Goal: Transaction & Acquisition: Purchase product/service

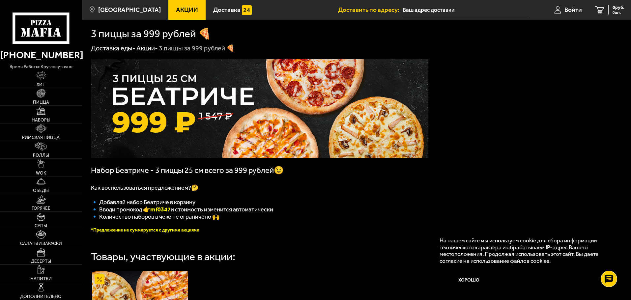
click at [440, 8] on input "text" at bounding box center [466, 10] width 126 height 12
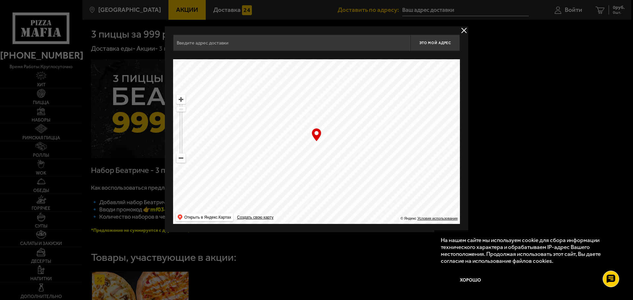
drag, startPoint x: 307, startPoint y: 184, endPoint x: 326, endPoint y: 142, distance: 46.8
click at [326, 142] on ymaps at bounding box center [316, 141] width 287 height 165
drag, startPoint x: 317, startPoint y: 156, endPoint x: 317, endPoint y: 151, distance: 4.9
click at [317, 151] on ymaps at bounding box center [316, 141] width 287 height 165
click at [295, 46] on input "Дворцовая площадь, 10" at bounding box center [291, 43] width 237 height 16
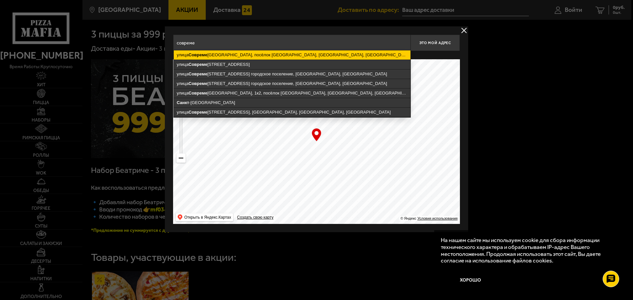
click at [299, 56] on ymaps "улица Совреме нников, посёлок Новогорелово, Виллозское городское поселение, Лом…" at bounding box center [292, 54] width 237 height 9
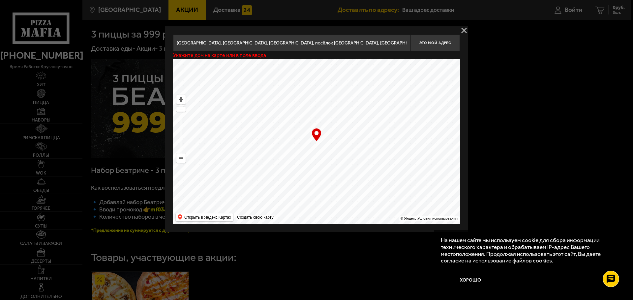
click at [342, 46] on input "Ленинградская область, Ломоносовский район, Виллозское городское поселение, пос…" at bounding box center [291, 43] width 237 height 16
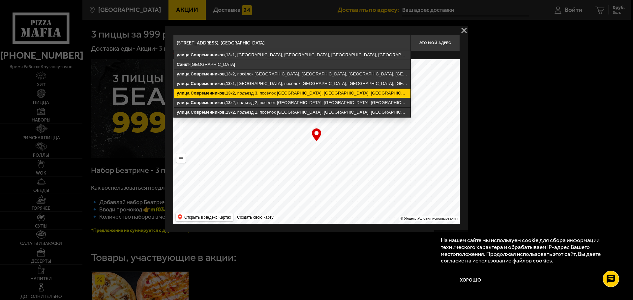
click at [340, 93] on ymaps "улица Современников , 13 к2, подъезд 3, посёлок Новогорелово, Виллозское городс…" at bounding box center [292, 93] width 237 height 9
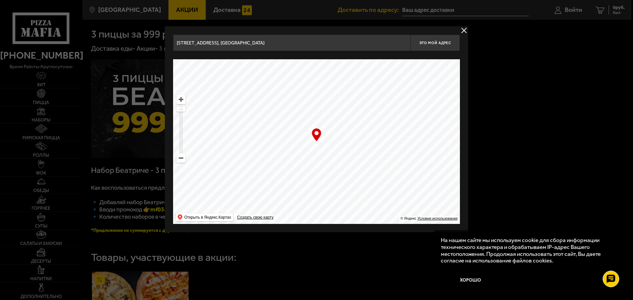
click at [333, 45] on input "Ленинградская область, Ломоносовский район, Виллозское городское поселение, пос…" at bounding box center [291, 43] width 237 height 16
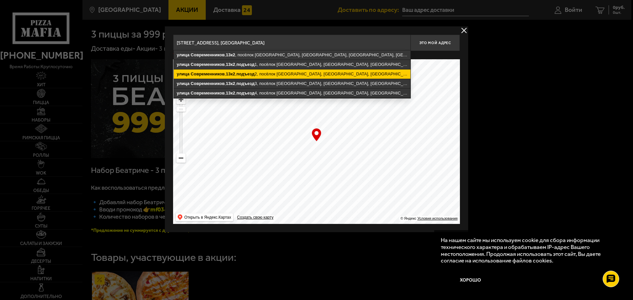
scroll to position [0, 74]
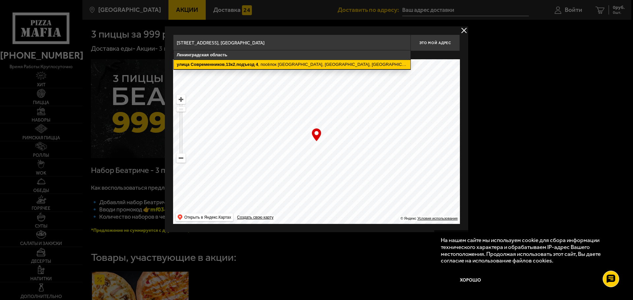
type input "[STREET_ADDRESS], [GEOGRAPHIC_DATA]"
click at [363, 67] on ymaps "улица Современников , 13к2 , подъезд 4 , посёлок Новогорелово, Виллозское город…" at bounding box center [292, 64] width 237 height 9
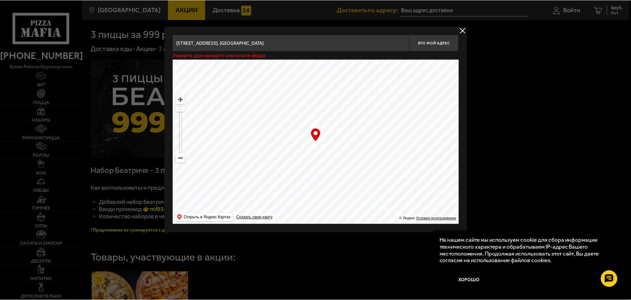
scroll to position [0, 0]
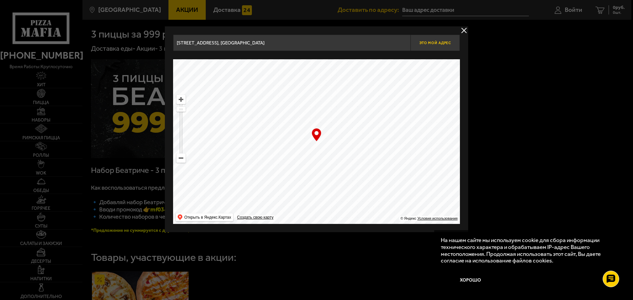
click at [431, 44] on span "Это мой адрес" at bounding box center [435, 43] width 32 height 4
type input "[STREET_ADDRESS], [GEOGRAPHIC_DATA]"
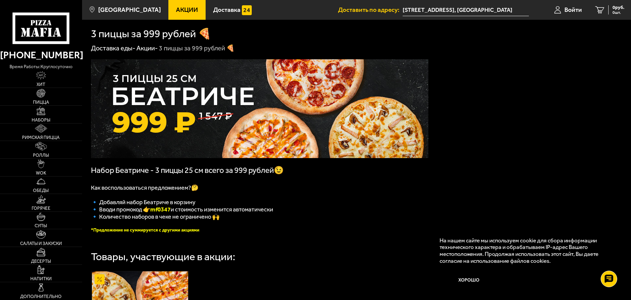
scroll to position [33, 0]
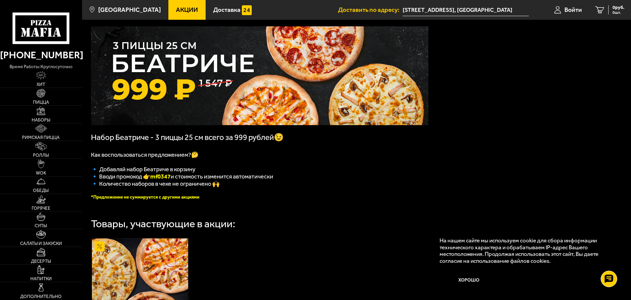
click at [164, 179] on b "mf0347" at bounding box center [160, 176] width 20 height 7
copy b "mf0347"
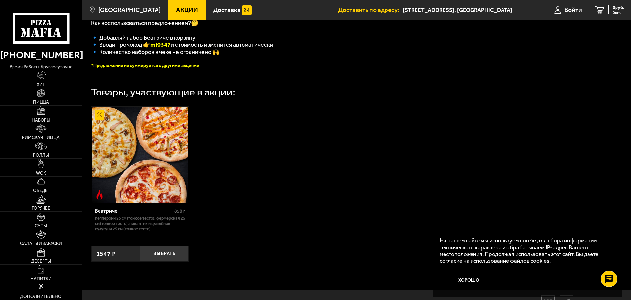
scroll to position [198, 0]
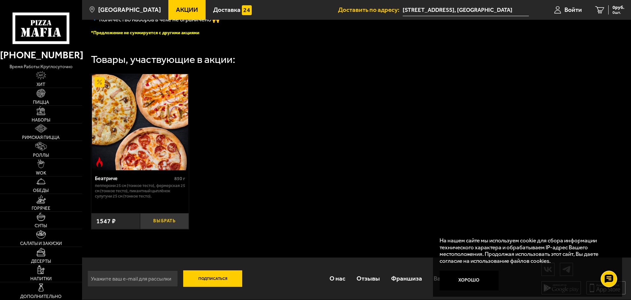
click at [166, 224] on button "Выбрать" at bounding box center [164, 221] width 49 height 16
click at [40, 97] on img at bounding box center [41, 93] width 9 height 9
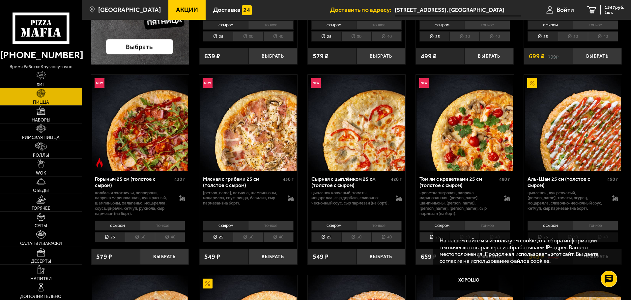
scroll to position [231, 0]
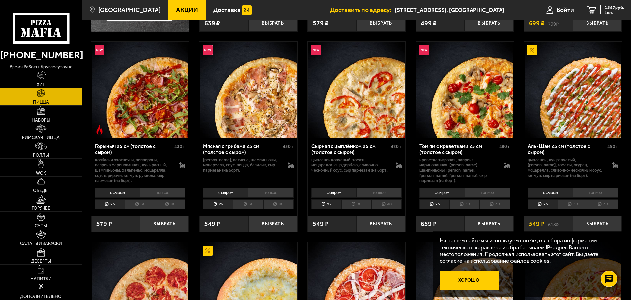
click at [482, 278] on button "Хорошо" at bounding box center [469, 281] width 59 height 20
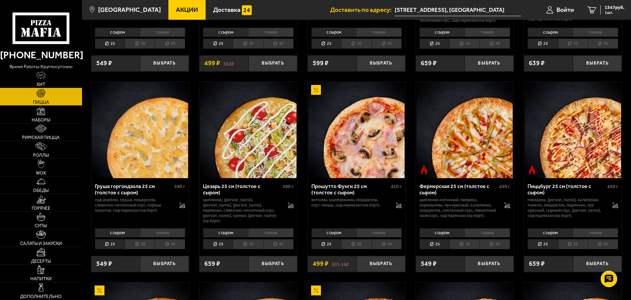
scroll to position [627, 0]
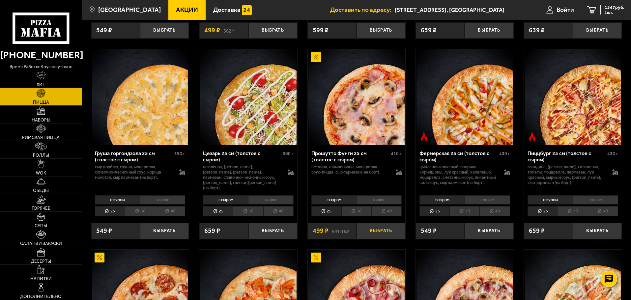
click at [377, 239] on button "Выбрать" at bounding box center [381, 231] width 49 height 16
click at [395, 238] on button "+" at bounding box center [397, 231] width 16 height 16
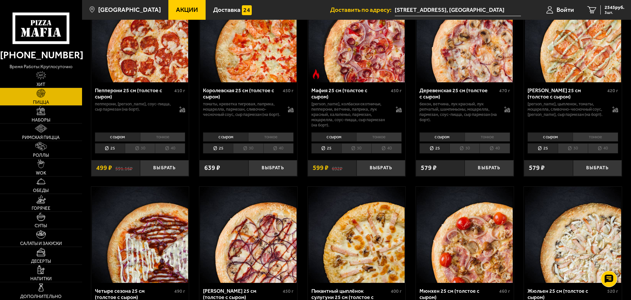
scroll to position [857, 0]
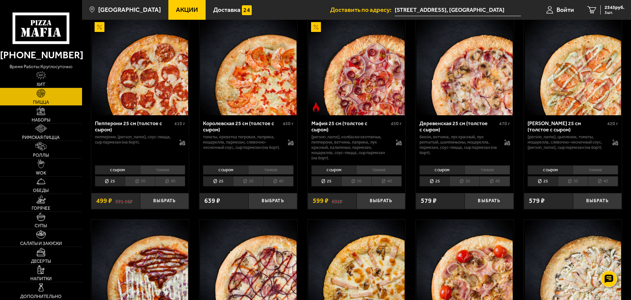
click at [163, 173] on li "тонкое" at bounding box center [163, 170] width 46 height 9
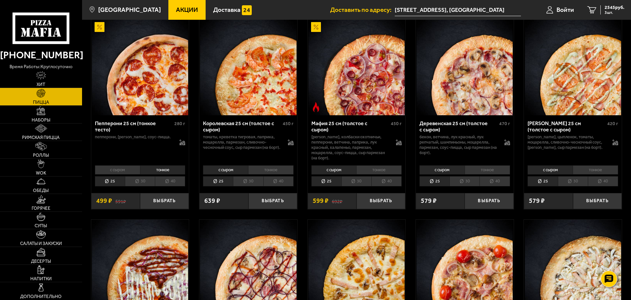
click at [129, 172] on li "с сыром" at bounding box center [117, 170] width 45 height 9
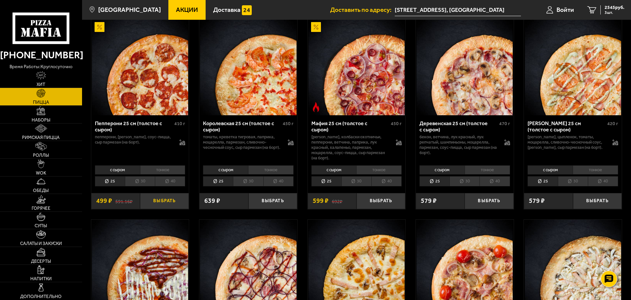
click at [156, 202] on button "Выбрать" at bounding box center [164, 201] width 49 height 16
click at [178, 203] on button "+" at bounding box center [181, 201] width 16 height 16
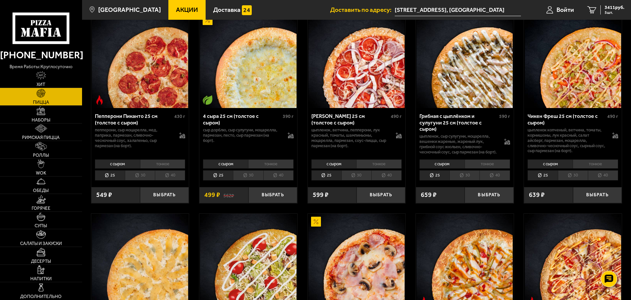
scroll to position [429, 0]
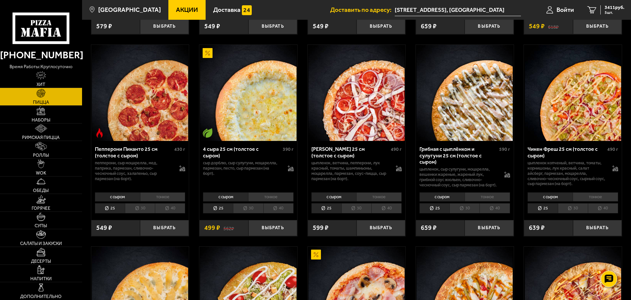
click at [475, 201] on li "тонкое" at bounding box center [488, 197] width 46 height 9
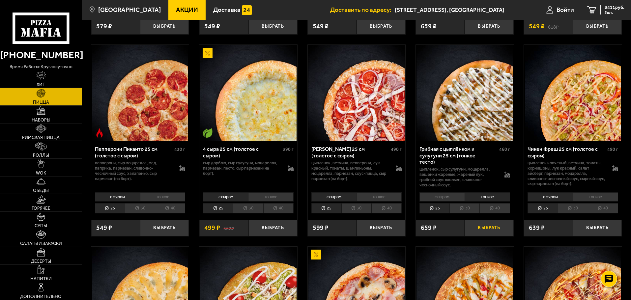
click at [480, 229] on button "Выбрать" at bounding box center [489, 228] width 49 height 16
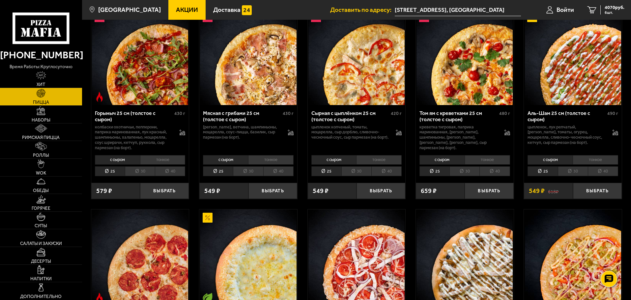
scroll to position [198, 0]
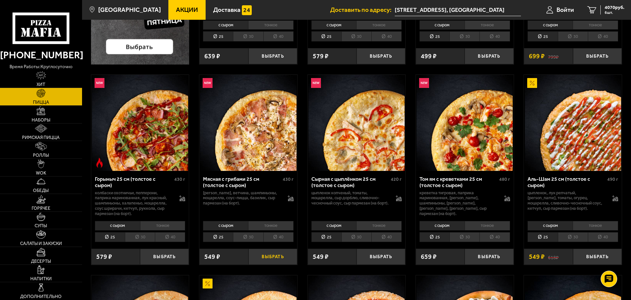
click at [265, 256] on button "Выбрать" at bounding box center [273, 257] width 49 height 16
click at [266, 224] on li "тонкое" at bounding box center [271, 225] width 46 height 9
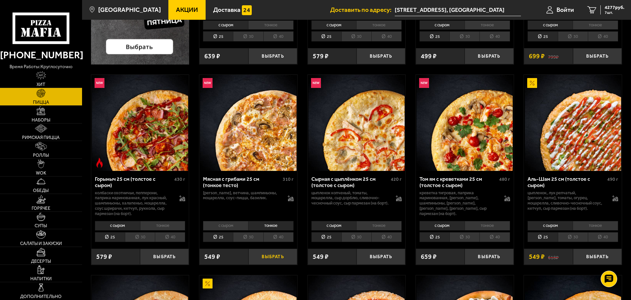
click at [269, 258] on button "Выбрать" at bounding box center [273, 257] width 49 height 16
click at [605, 9] on span "4936 руб." at bounding box center [615, 7] width 20 height 5
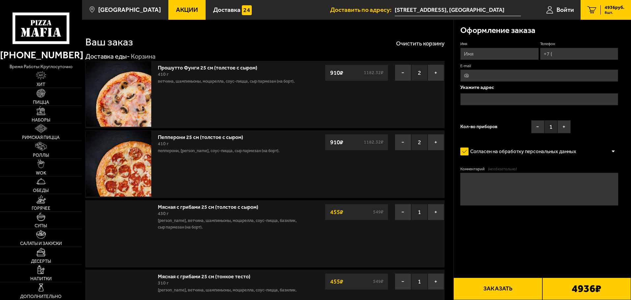
type input "[STREET_ADDRESS], [GEOGRAPHIC_DATA]"
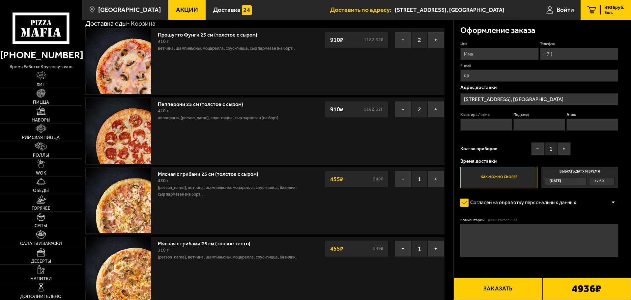
scroll to position [66, 0]
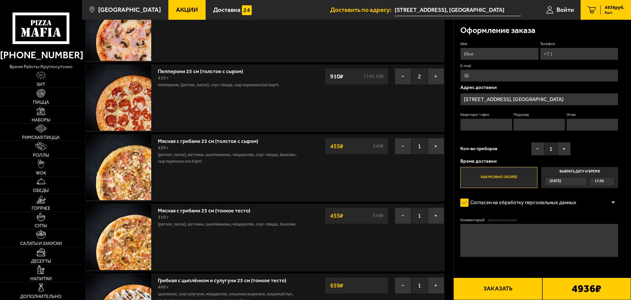
click at [572, 181] on div "[DATE]" at bounding box center [563, 182] width 35 height 8
click at [0, 0] on input "Выбрать дату и время Сегодня 17:30" at bounding box center [0, 0] width 0 height 0
click at [580, 182] on div "[DATE]" at bounding box center [563, 182] width 35 height 8
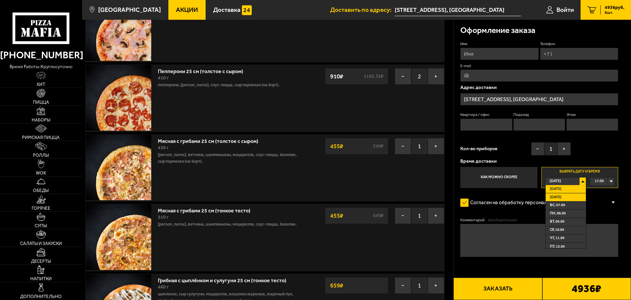
click at [565, 198] on li "Завтра" at bounding box center [566, 198] width 40 height 8
click at [610, 181] on div "00:00" at bounding box center [603, 182] width 24 height 8
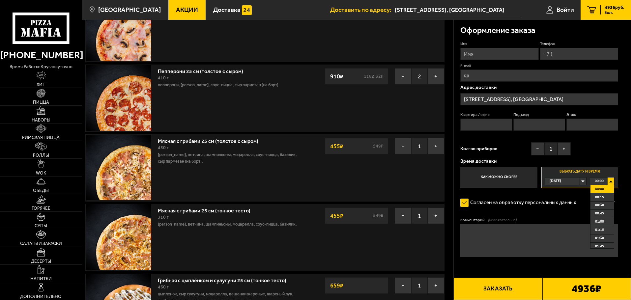
click at [577, 181] on div "[DATE]" at bounding box center [563, 182] width 35 height 8
click at [566, 196] on li "Завтра" at bounding box center [566, 198] width 40 height 8
click at [604, 220] on span "14:00" at bounding box center [600, 221] width 9 height 8
click at [591, 202] on div "Согласен на обработку персональных данных" at bounding box center [540, 203] width 158 height 13
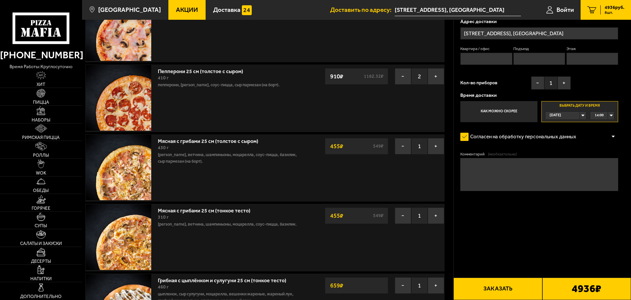
scroll to position [0, 0]
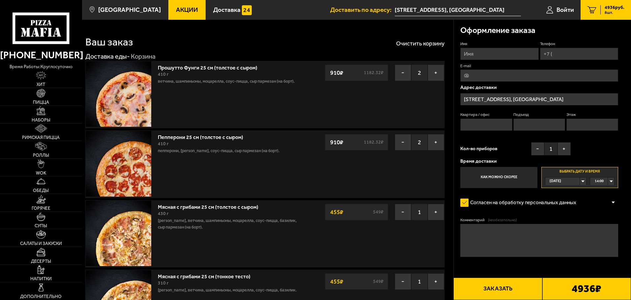
drag, startPoint x: 477, startPoint y: 126, endPoint x: 504, endPoint y: 122, distance: 26.6
click at [477, 125] on input "Квартира / офис" at bounding box center [487, 125] width 52 height 12
type input "223"
type input "4"
type input "9"
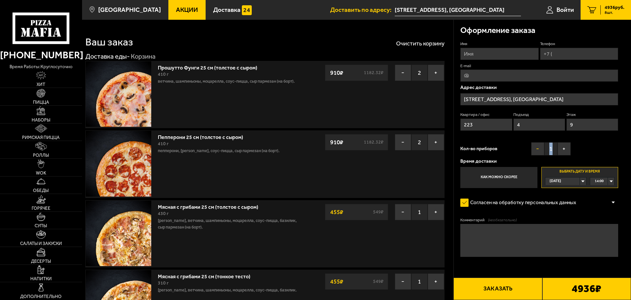
drag, startPoint x: 553, startPoint y: 149, endPoint x: 538, endPoint y: 147, distance: 14.9
click at [538, 147] on div "− 1 +" at bounding box center [552, 148] width 40 height 13
click at [565, 149] on button "+" at bounding box center [564, 148] width 13 height 13
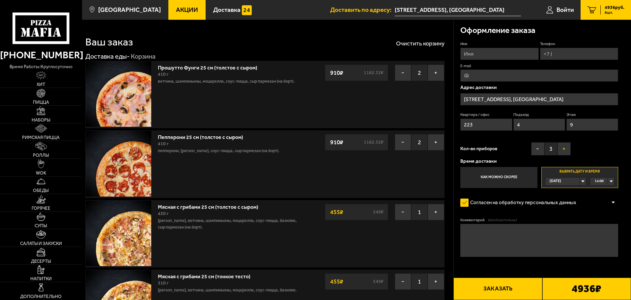
click at [565, 149] on button "+" at bounding box center [564, 148] width 13 height 13
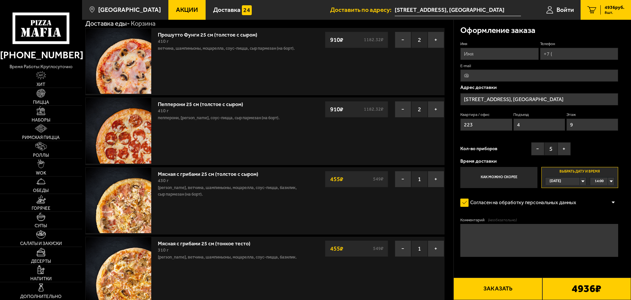
click at [507, 147] on div "Кол-во приборов − 5 +" at bounding box center [516, 150] width 110 height 16
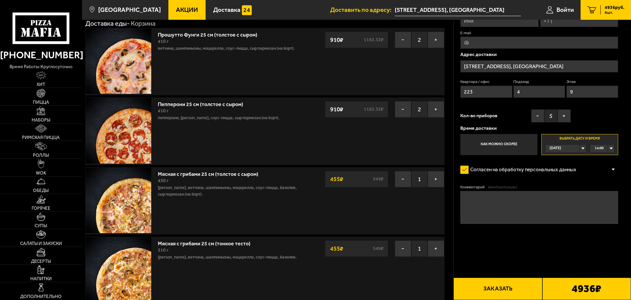
scroll to position [0, 0]
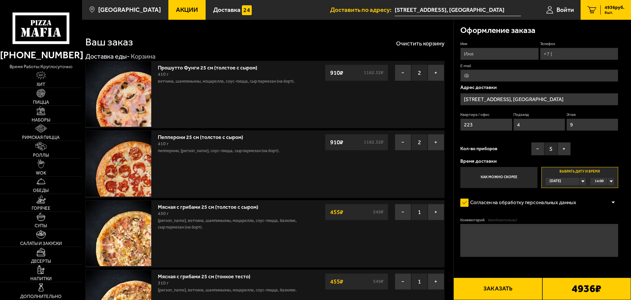
click at [478, 76] on input "E-mail" at bounding box center [540, 76] width 158 height 12
type input "[EMAIL_ADDRESS][DOMAIN_NAME]"
drag, startPoint x: 505, startPoint y: 53, endPoint x: 401, endPoint y: 49, distance: 104.3
type input "[PERSON_NAME]"
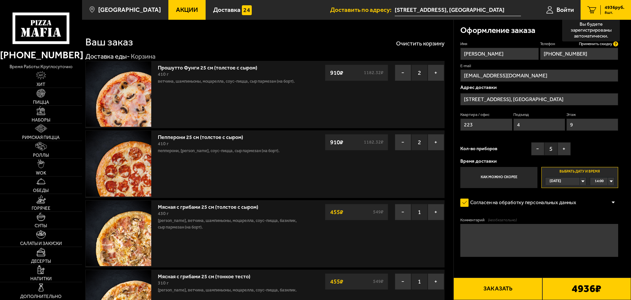
type input "[PHONE_NUMBER]"
click at [616, 44] on icon at bounding box center [616, 44] width 5 height 5
click at [616, 48] on input "[PHONE_NUMBER]" at bounding box center [579, 54] width 78 height 12
click at [601, 43] on span "Применить скидку" at bounding box center [595, 44] width 33 height 6
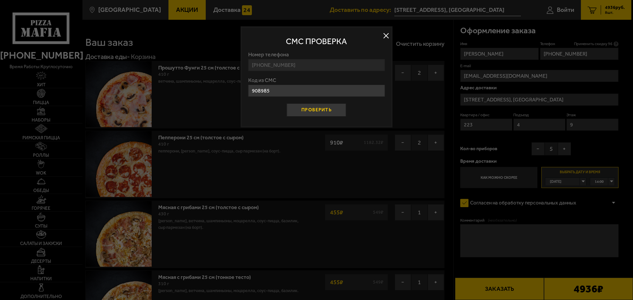
type input "908985"
click at [307, 109] on button "Проверить" at bounding box center [316, 110] width 59 height 13
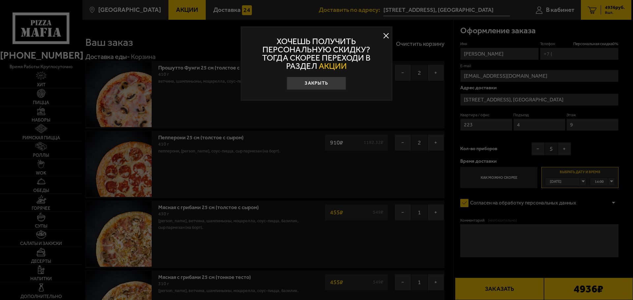
click at [328, 66] on span "АКЦИИ" at bounding box center [333, 66] width 28 height 10
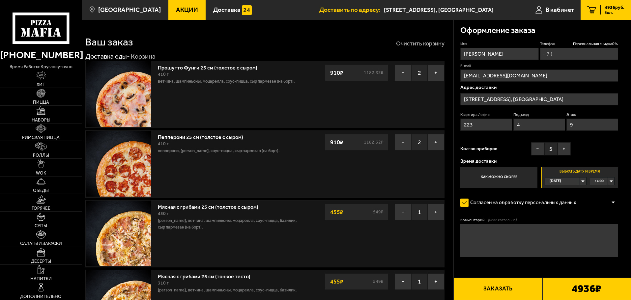
click at [427, 42] on button "Очистить корзину" at bounding box center [420, 44] width 48 height 6
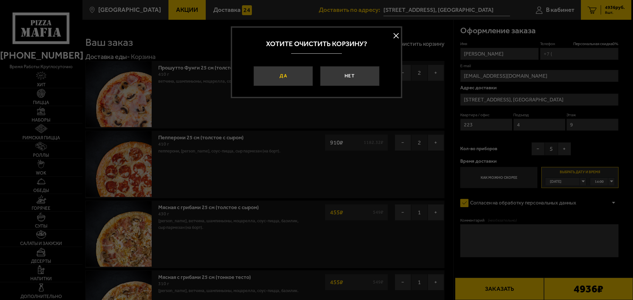
click at [290, 73] on button "Да" at bounding box center [283, 76] width 59 height 20
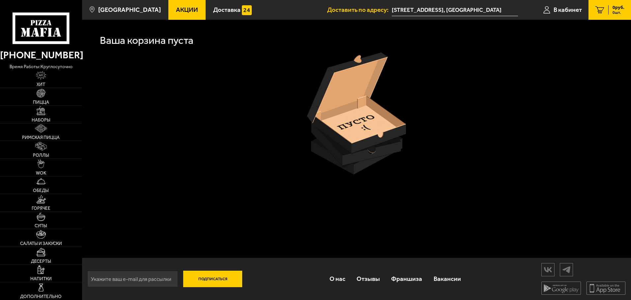
click at [605, 7] on link "0 руб. 0 шт." at bounding box center [610, 10] width 43 height 20
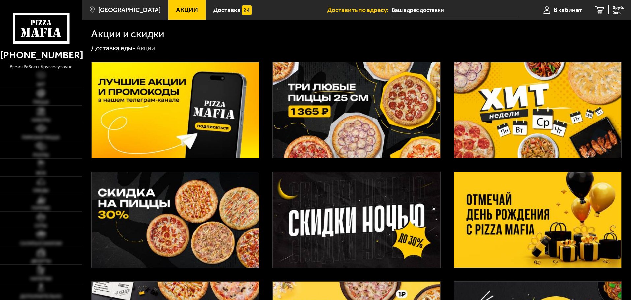
type input "[STREET_ADDRESS], [GEOGRAPHIC_DATA]"
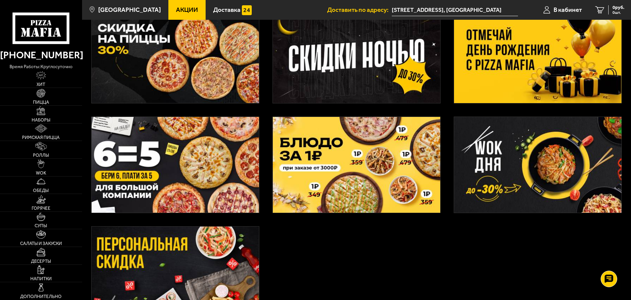
click at [156, 164] on img at bounding box center [176, 165] width 168 height 96
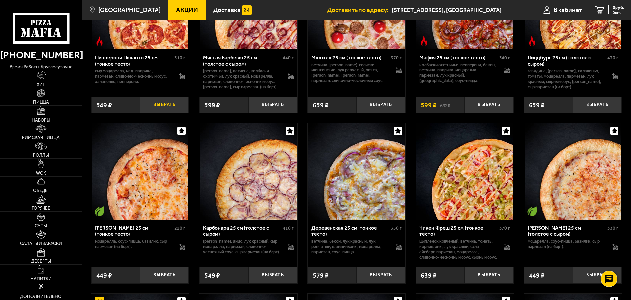
scroll to position [264, 0]
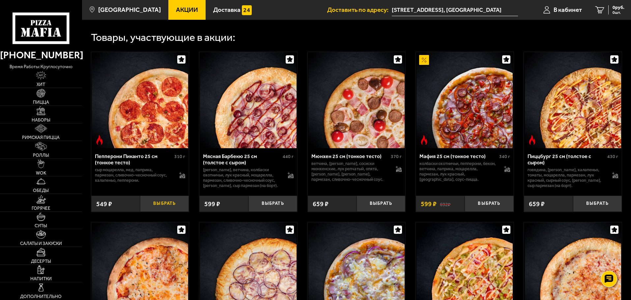
click at [165, 207] on button "Выбрать" at bounding box center [164, 204] width 49 height 16
click at [182, 206] on button "+" at bounding box center [181, 204] width 16 height 16
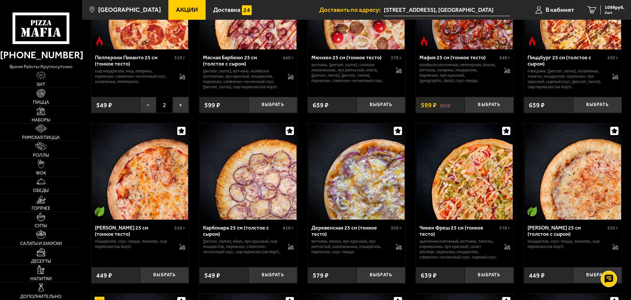
scroll to position [396, 0]
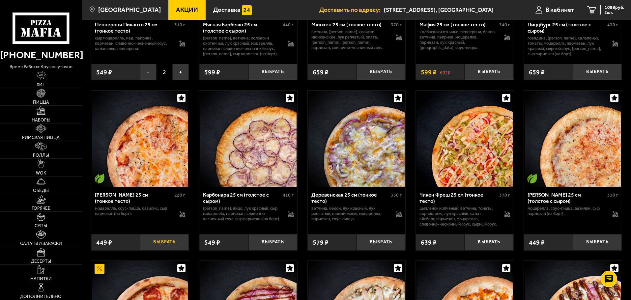
click at [158, 251] on button "Выбрать" at bounding box center [164, 242] width 49 height 16
click at [141, 250] on button "−" at bounding box center [148, 242] width 16 height 16
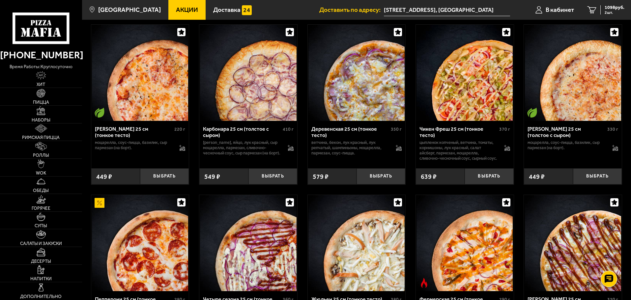
scroll to position [198, 0]
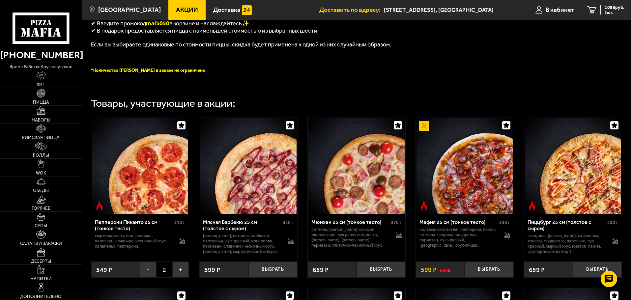
click at [155, 276] on button "−" at bounding box center [148, 270] width 16 height 16
click at [149, 275] on button "−" at bounding box center [148, 270] width 16 height 16
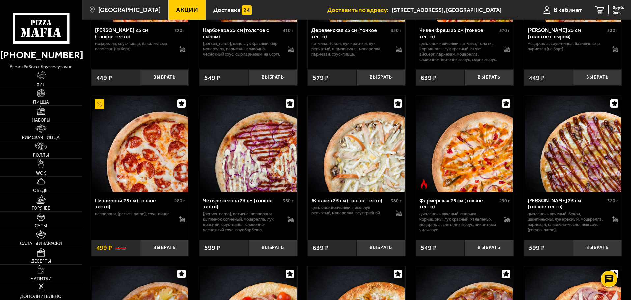
scroll to position [627, 0]
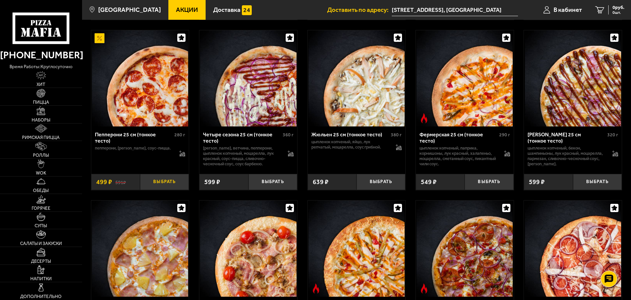
click at [163, 190] on button "Выбрать" at bounding box center [164, 182] width 49 height 16
click at [182, 190] on button "+" at bounding box center [181, 182] width 16 height 16
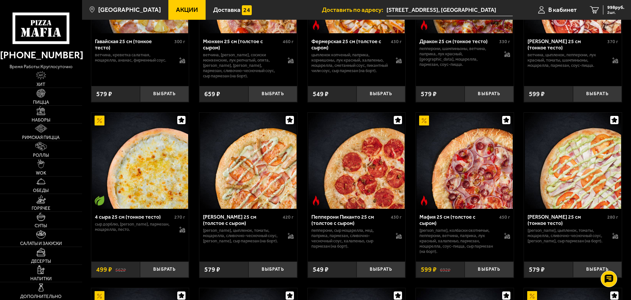
scroll to position [923, 0]
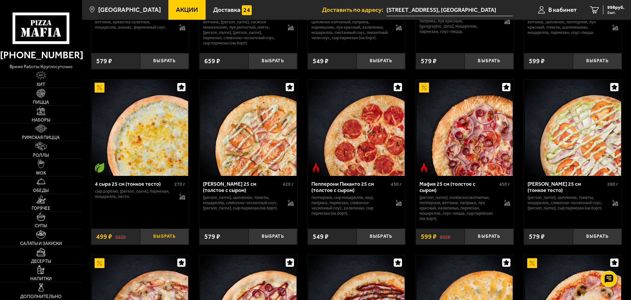
click at [165, 242] on button "Выбрать" at bounding box center [164, 237] width 49 height 16
click at [178, 242] on button "+" at bounding box center [181, 237] width 16 height 16
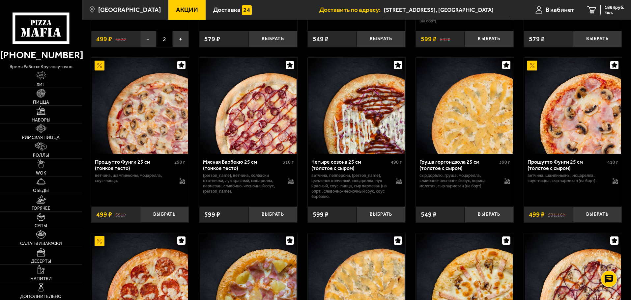
scroll to position [1154, 0]
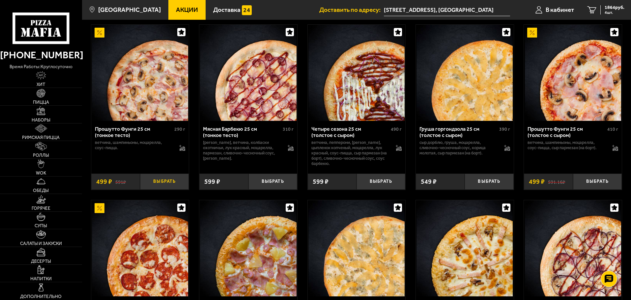
click at [157, 188] on button "Выбрать" at bounding box center [164, 182] width 49 height 16
click at [179, 187] on button "+" at bounding box center [181, 182] width 16 height 16
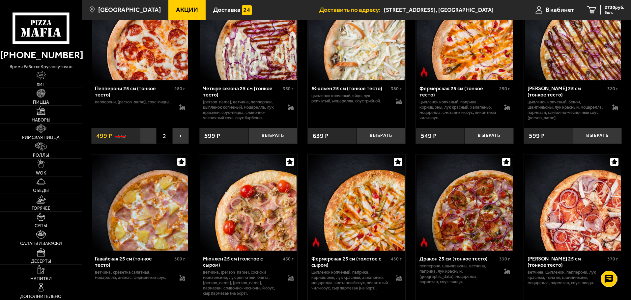
scroll to position [0, 0]
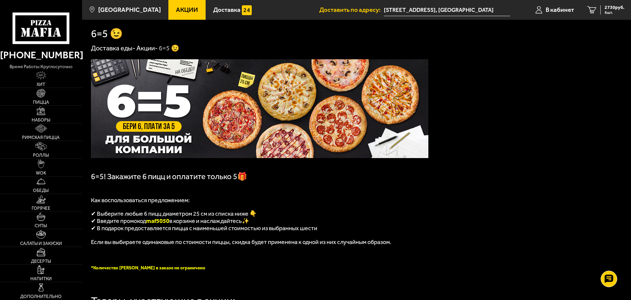
click at [180, 12] on span "Акции" at bounding box center [187, 10] width 22 height 6
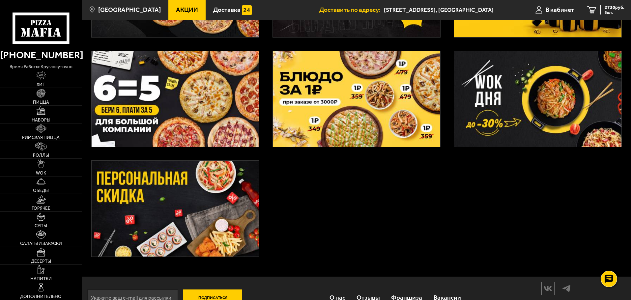
scroll to position [251, 0]
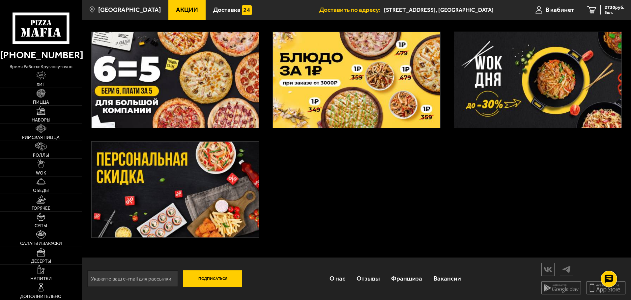
click at [182, 188] on img at bounding box center [176, 190] width 168 height 96
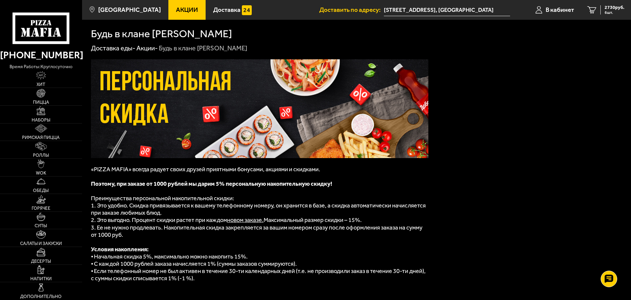
click at [176, 7] on span "Акции" at bounding box center [187, 10] width 22 height 6
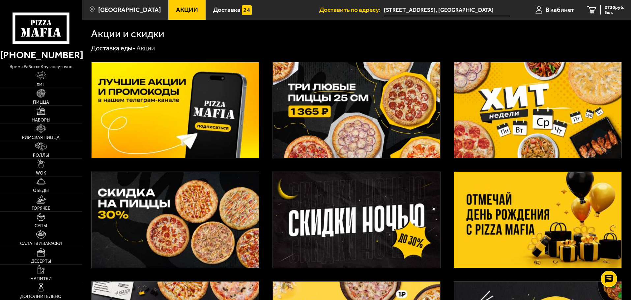
click at [47, 33] on icon at bounding box center [41, 28] width 57 height 31
click at [354, 90] on img at bounding box center [357, 110] width 168 height 96
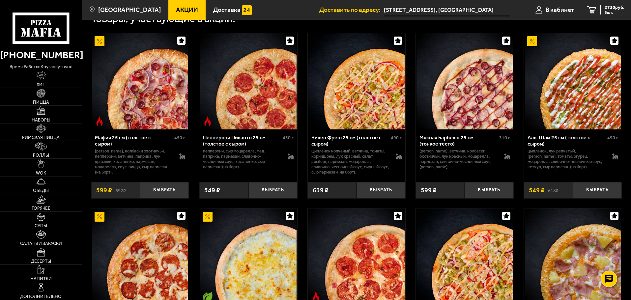
scroll to position [297, 0]
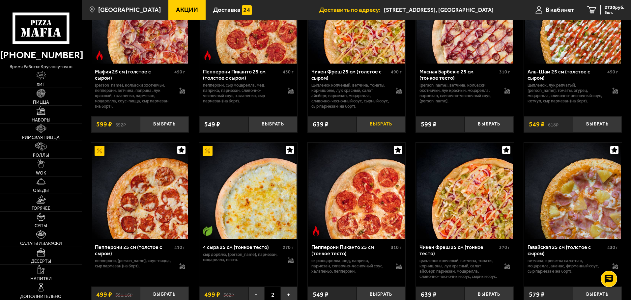
click at [372, 129] on button "Выбрать" at bounding box center [381, 124] width 49 height 16
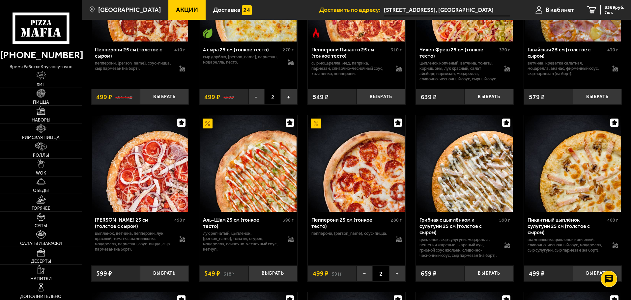
scroll to position [528, 0]
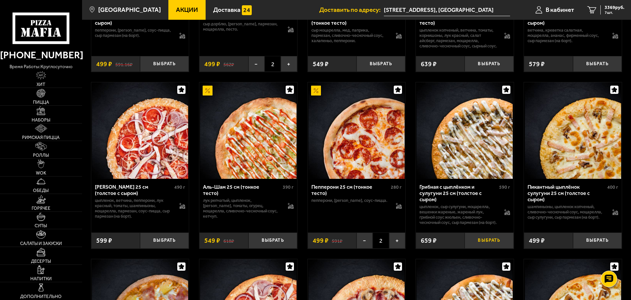
click at [476, 249] on button "Выбрать" at bounding box center [489, 241] width 49 height 16
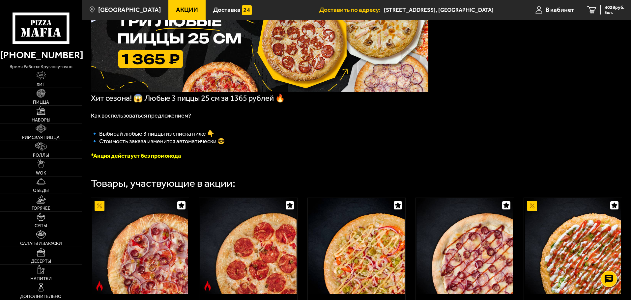
scroll to position [264, 0]
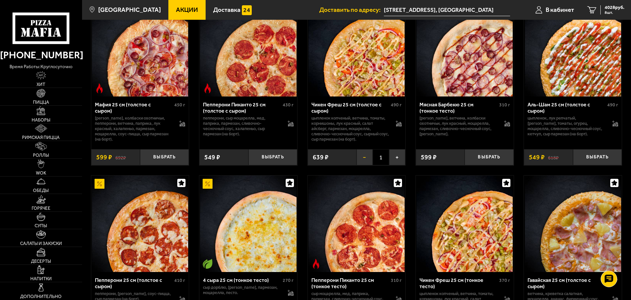
click at [365, 159] on button "−" at bounding box center [365, 157] width 16 height 16
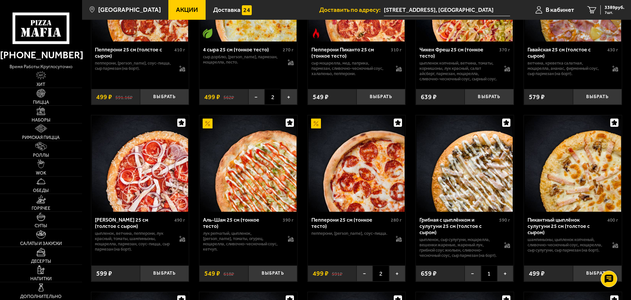
scroll to position [528, 0]
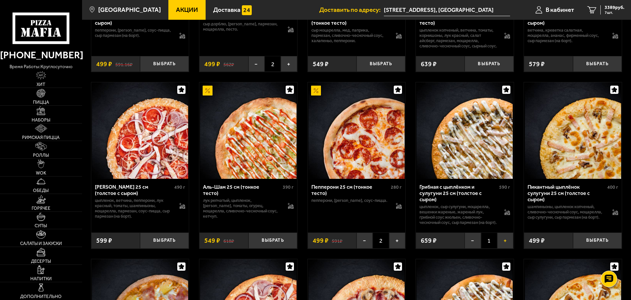
click at [504, 249] on button "+" at bounding box center [506, 241] width 16 height 16
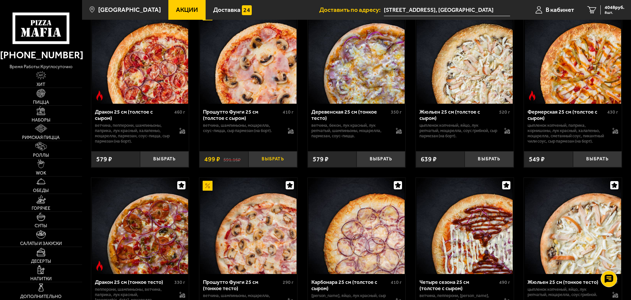
scroll to position [1022, 0]
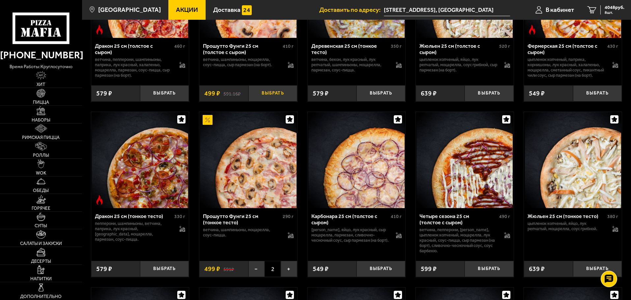
click at [268, 102] on button "Выбрать" at bounding box center [273, 93] width 49 height 16
click at [611, 7] on span "4095 руб." at bounding box center [615, 7] width 20 height 5
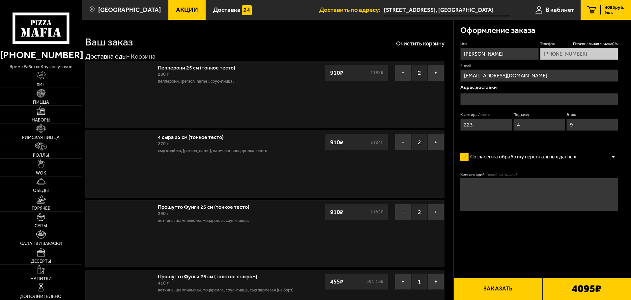
type input "[STREET_ADDRESS], [GEOGRAPHIC_DATA]"
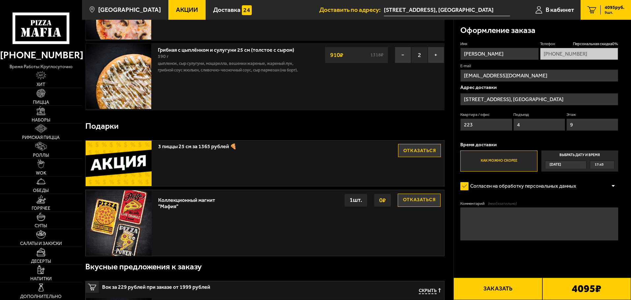
scroll to position [330, 0]
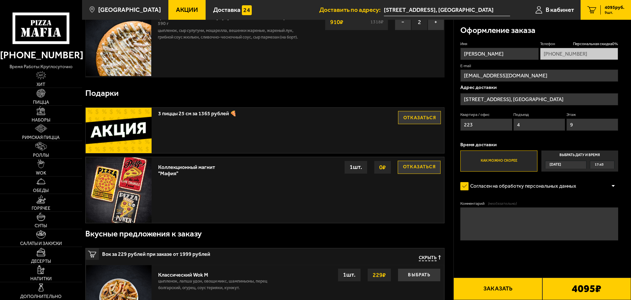
click at [580, 164] on div "[DATE]" at bounding box center [566, 165] width 42 height 8
click at [0, 0] on input "Выбрать дату и время Сегодня 17:45" at bounding box center [0, 0] width 0 height 0
click at [580, 165] on div "[DATE]" at bounding box center [563, 165] width 35 height 8
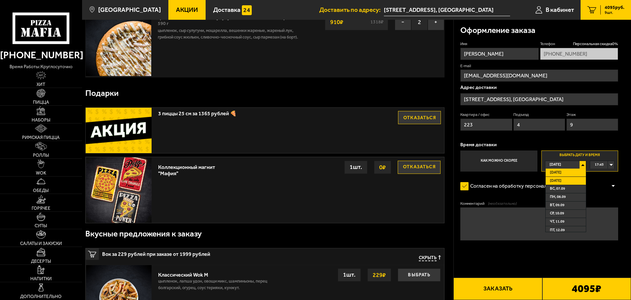
click at [571, 181] on li "Завтра" at bounding box center [566, 181] width 40 height 8
click at [580, 165] on div "[DATE]" at bounding box center [563, 165] width 35 height 8
click at [562, 182] on span "Завтра" at bounding box center [556, 181] width 12 height 8
click at [611, 165] on div "00:00" at bounding box center [603, 165] width 24 height 8
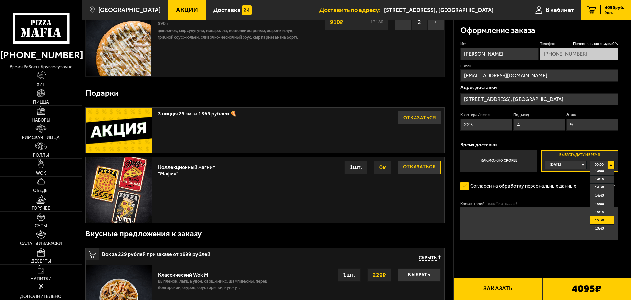
scroll to position [429, 0]
click at [606, 204] on li "14:00" at bounding box center [602, 204] width 23 height 8
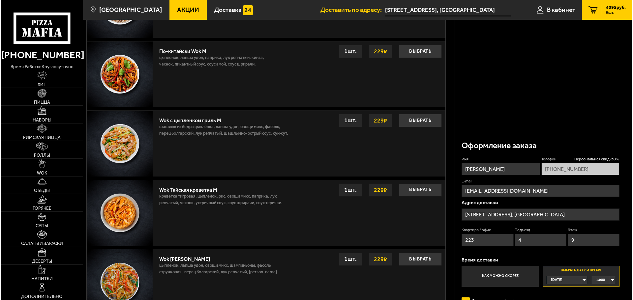
scroll to position [830, 0]
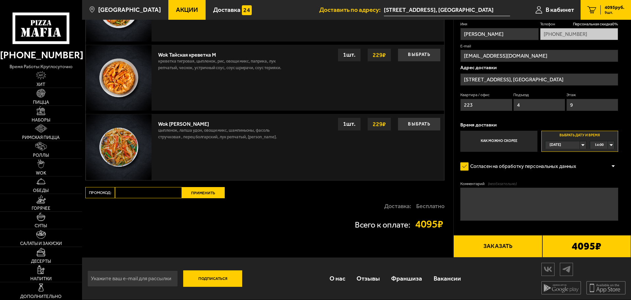
click at [500, 251] on button "Заказать" at bounding box center [498, 246] width 89 height 22
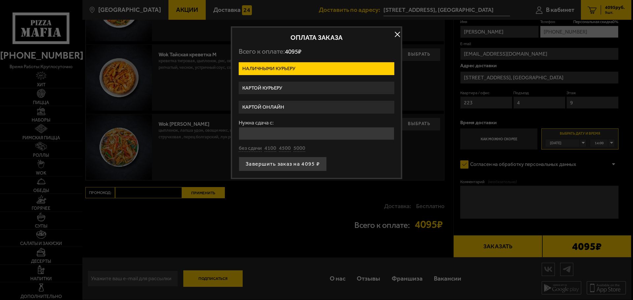
click at [287, 89] on label "Картой курьеру" at bounding box center [317, 88] width 156 height 13
click at [0, 0] on input "Картой курьеру" at bounding box center [0, 0] width 0 height 0
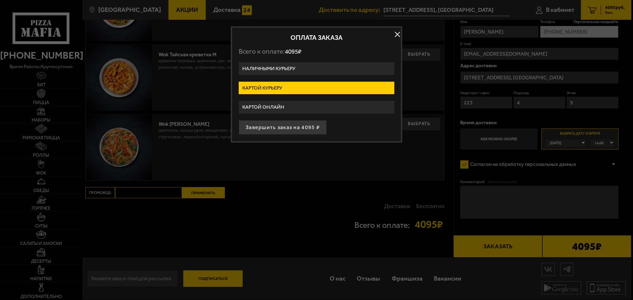
click at [289, 126] on button "Завершить заказ на 4095 ₽" at bounding box center [283, 127] width 88 height 15
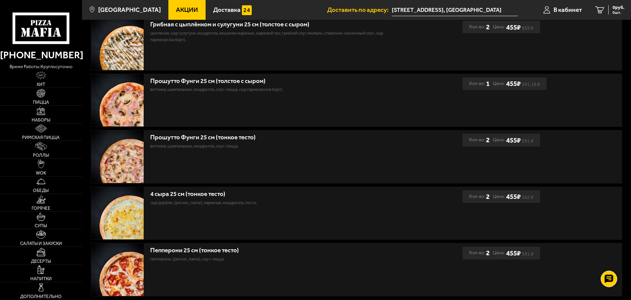
scroll to position [284, 0]
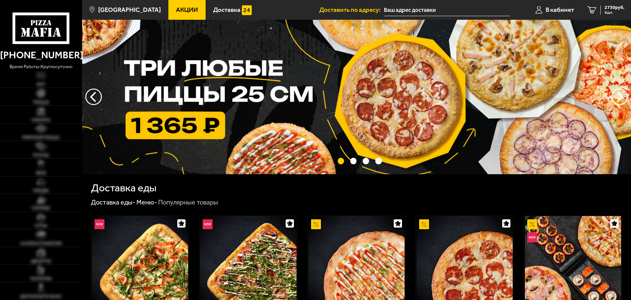
type input "[STREET_ADDRESS], [GEOGRAPHIC_DATA]"
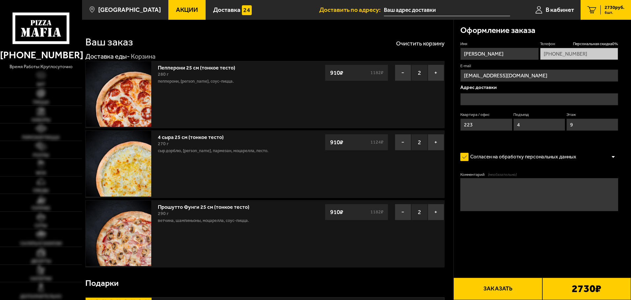
type input "[STREET_ADDRESS], [GEOGRAPHIC_DATA]"
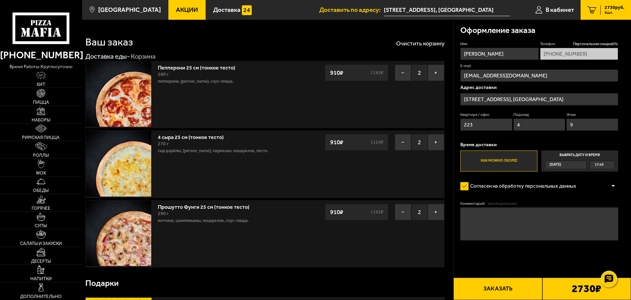
scroll to position [66, 0]
